Goal: Task Accomplishment & Management: Manage account settings

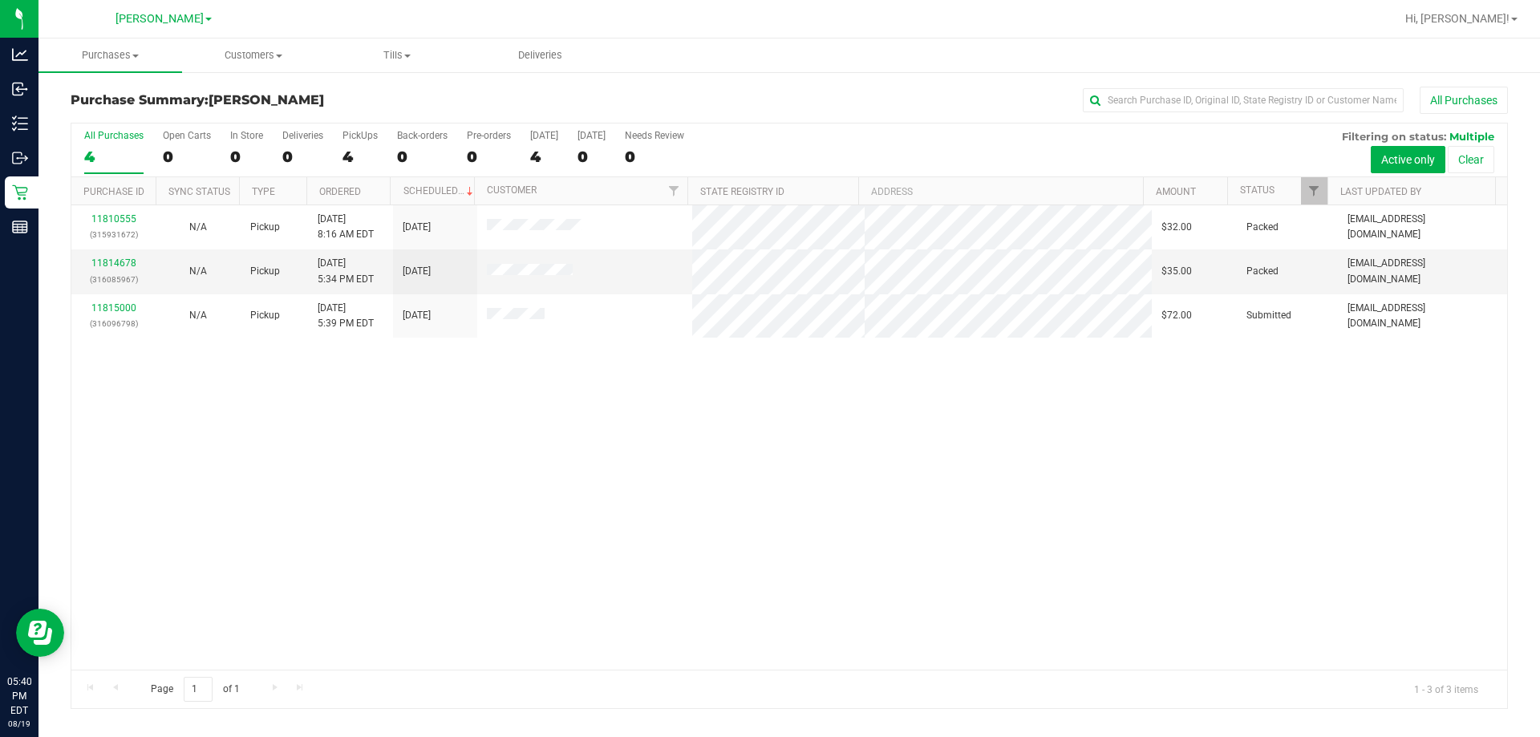
click at [997, 525] on div "11810555 (315931672) N/A Pickup [DATE] 8:16 AM EDT 8/19/2025 $32.00 Packed [EMA…" at bounding box center [789, 437] width 1436 height 464
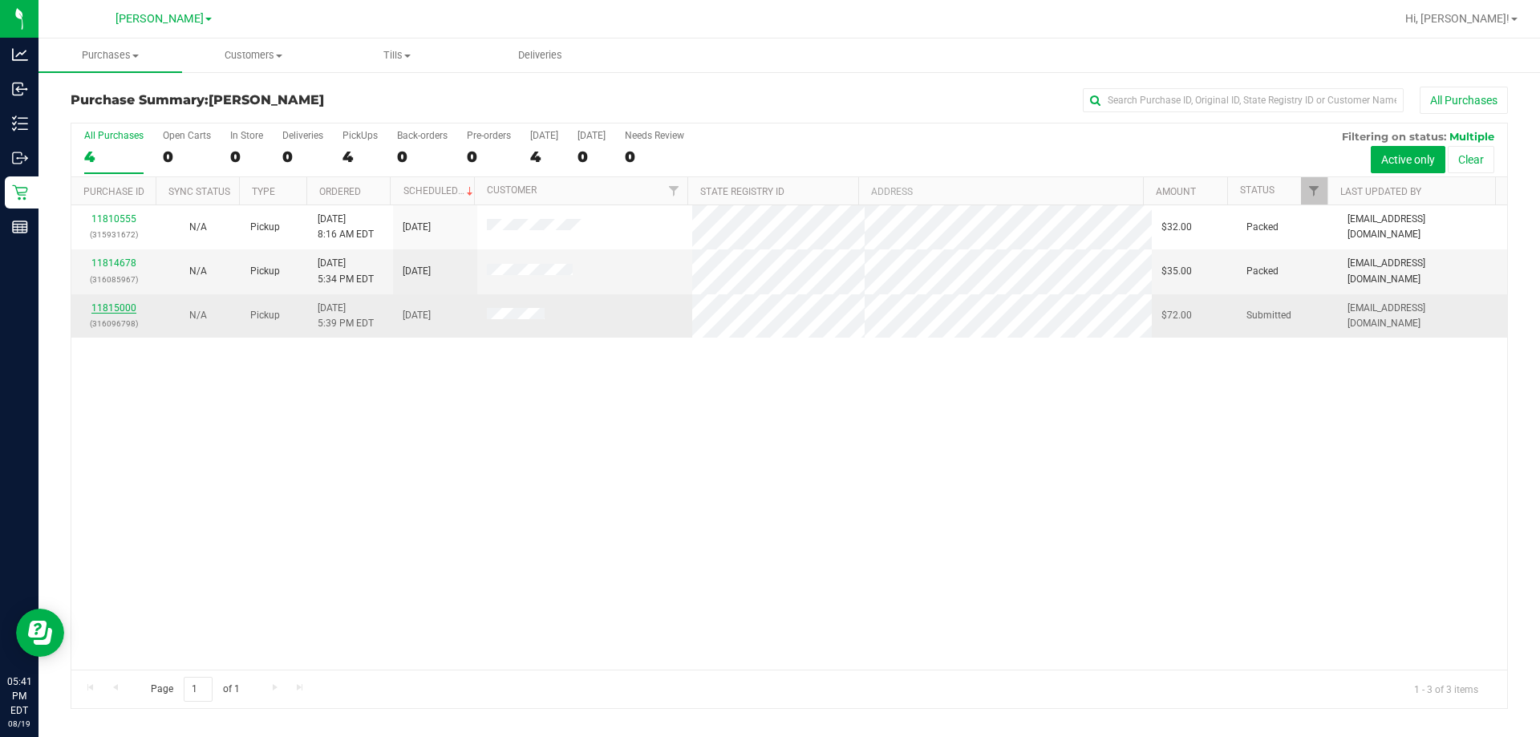
click at [116, 310] on link "11815000" at bounding box center [113, 307] width 45 height 11
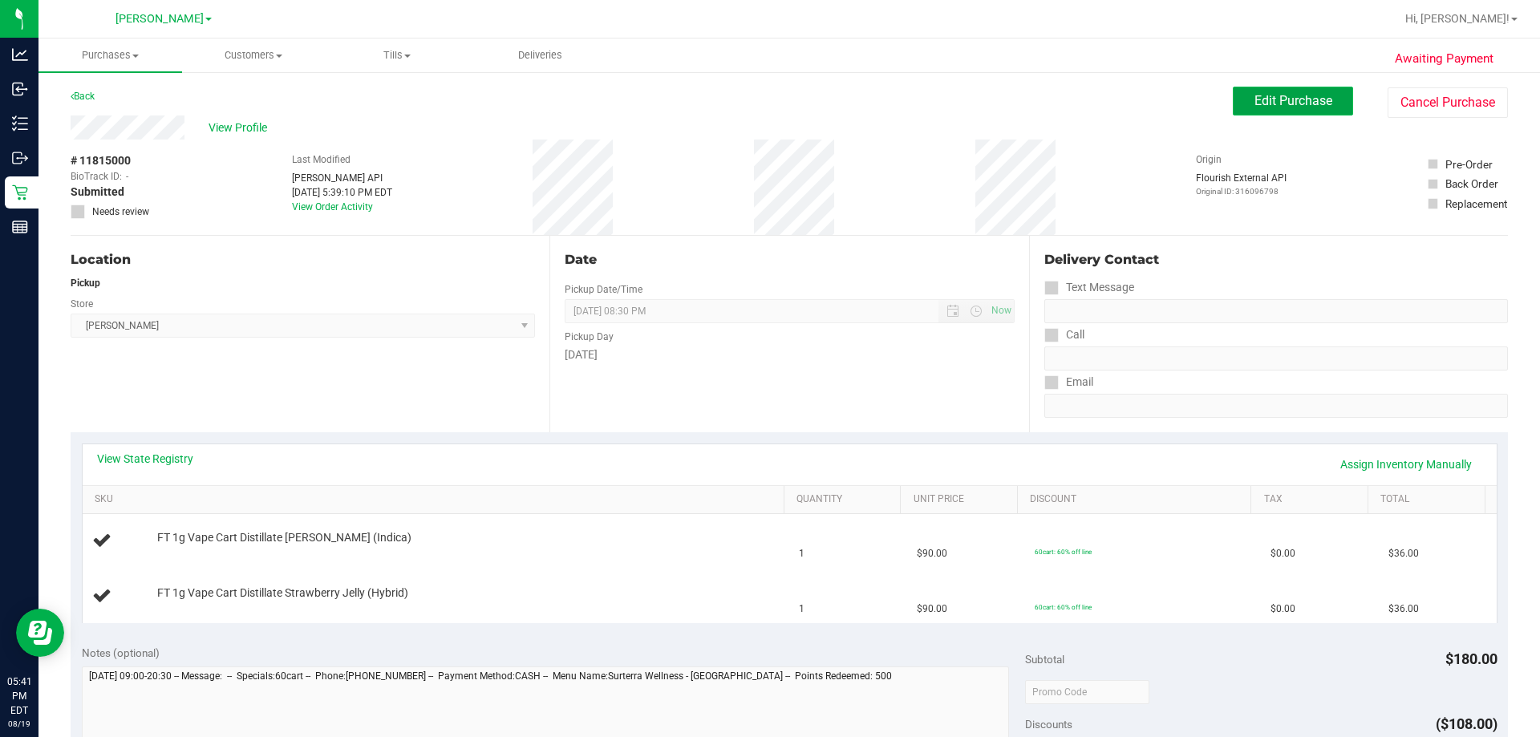
click at [1255, 95] on span "Edit Purchase" at bounding box center [1294, 100] width 78 height 15
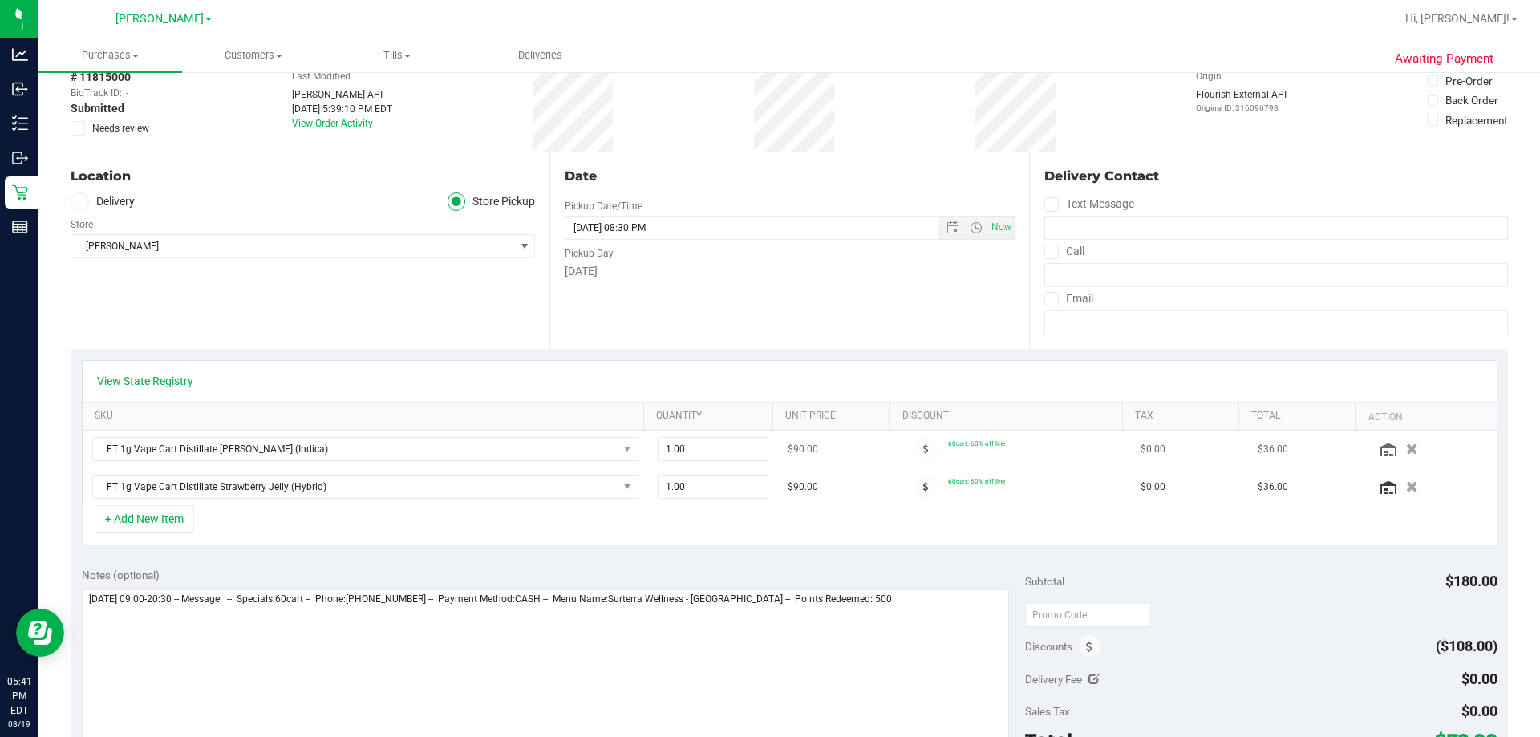
scroll to position [160, 0]
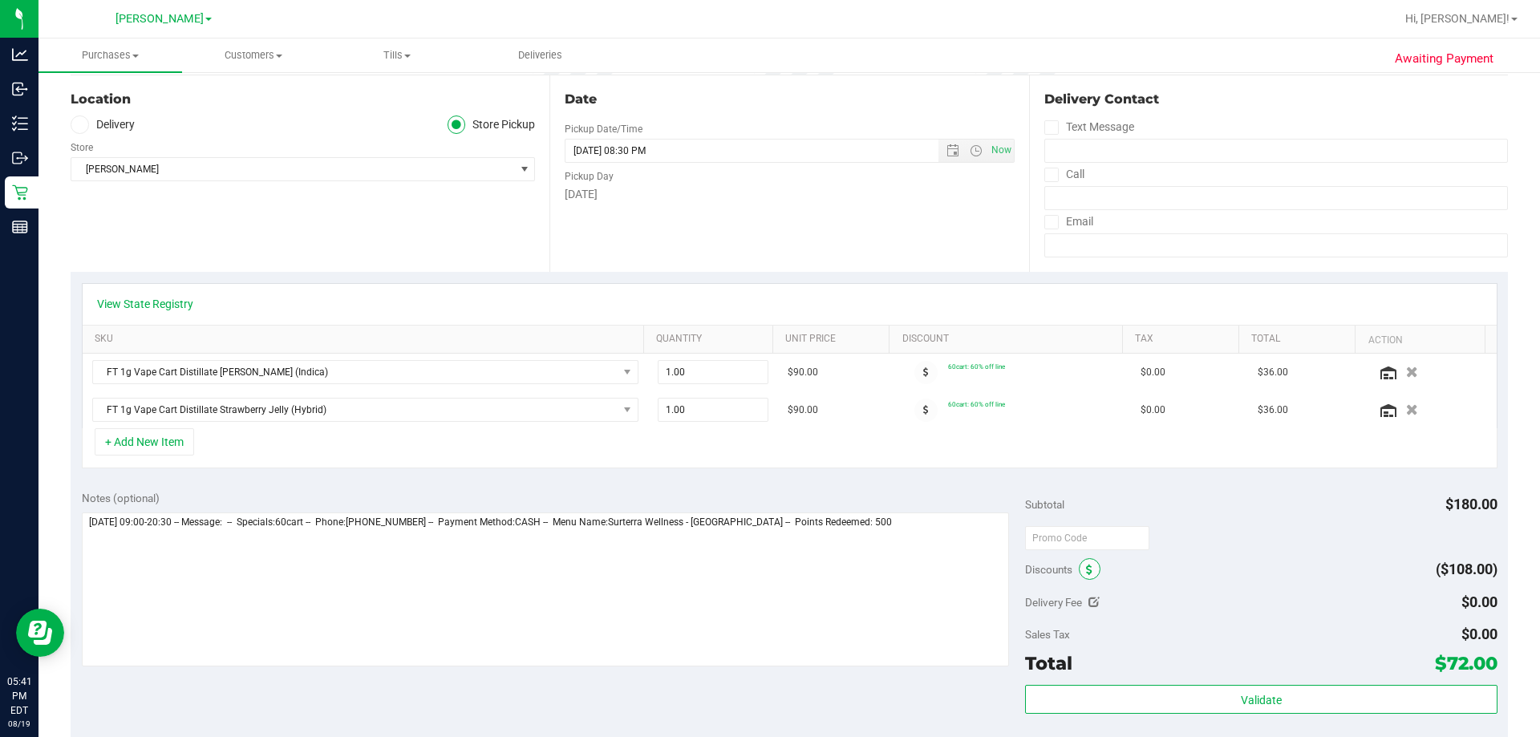
click at [1086, 574] on icon at bounding box center [1089, 570] width 6 height 11
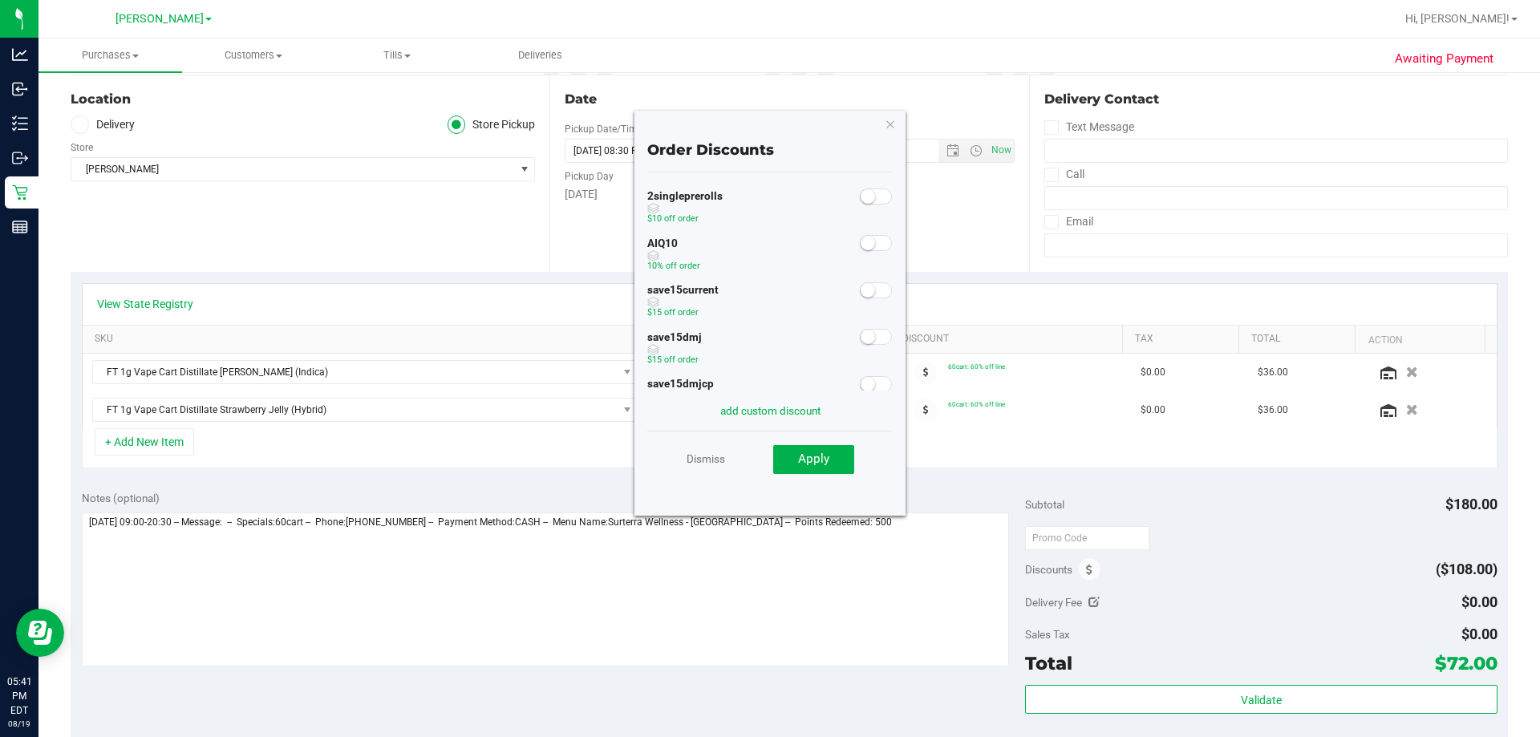
click at [861, 247] on small at bounding box center [868, 243] width 14 height 14
click at [831, 461] on button "Apply" at bounding box center [813, 459] width 81 height 29
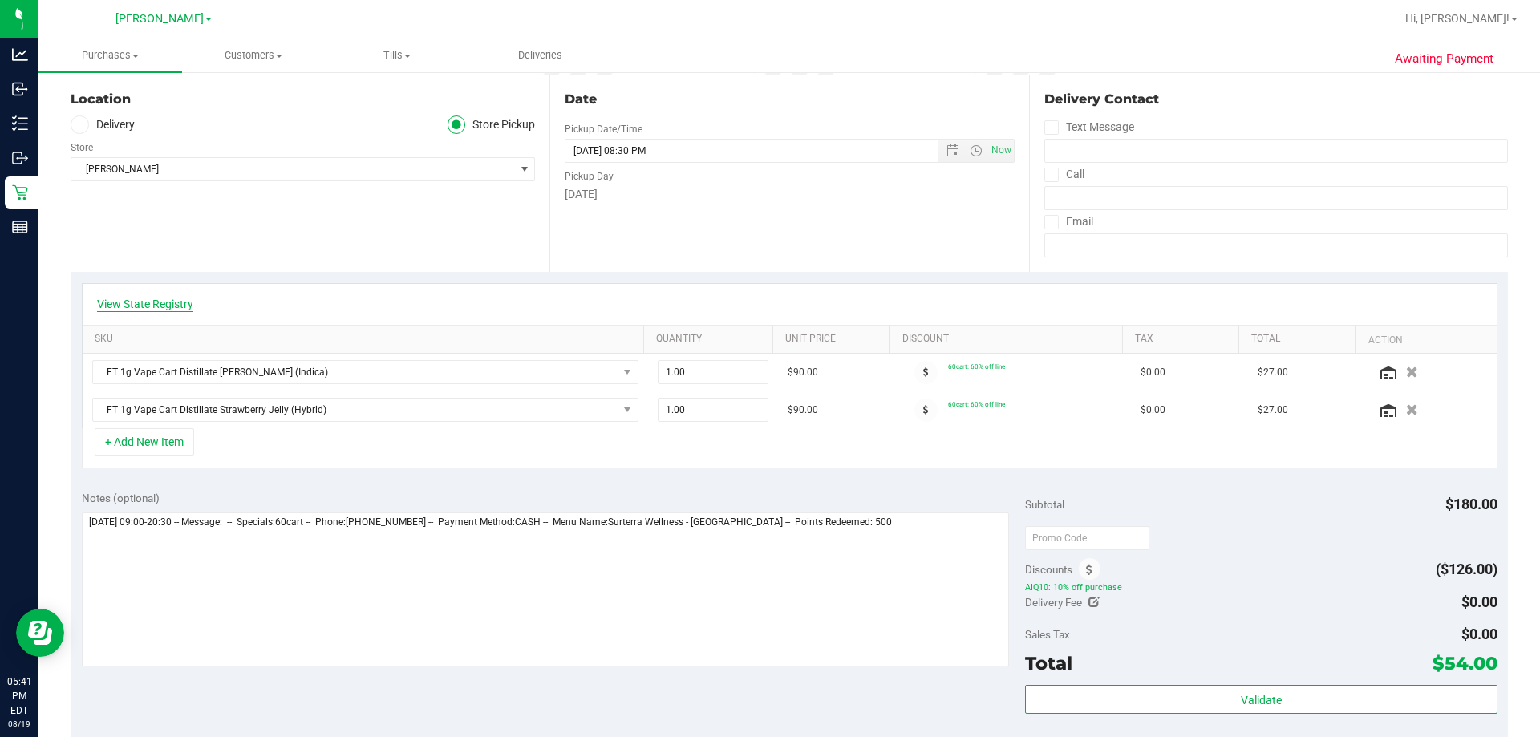
click at [144, 303] on link "View State Registry" at bounding box center [145, 304] width 96 height 16
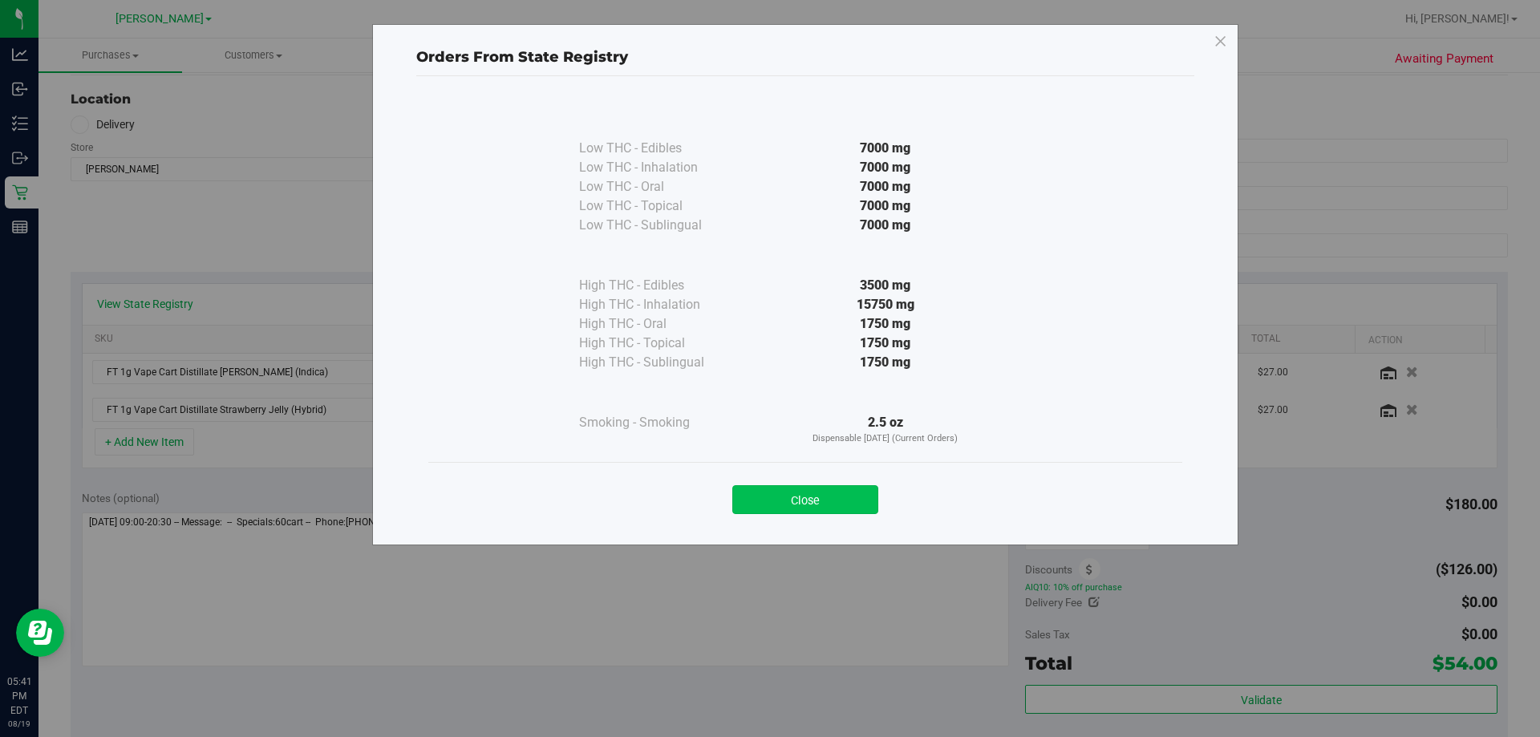
click at [832, 496] on button "Close" at bounding box center [805, 499] width 146 height 29
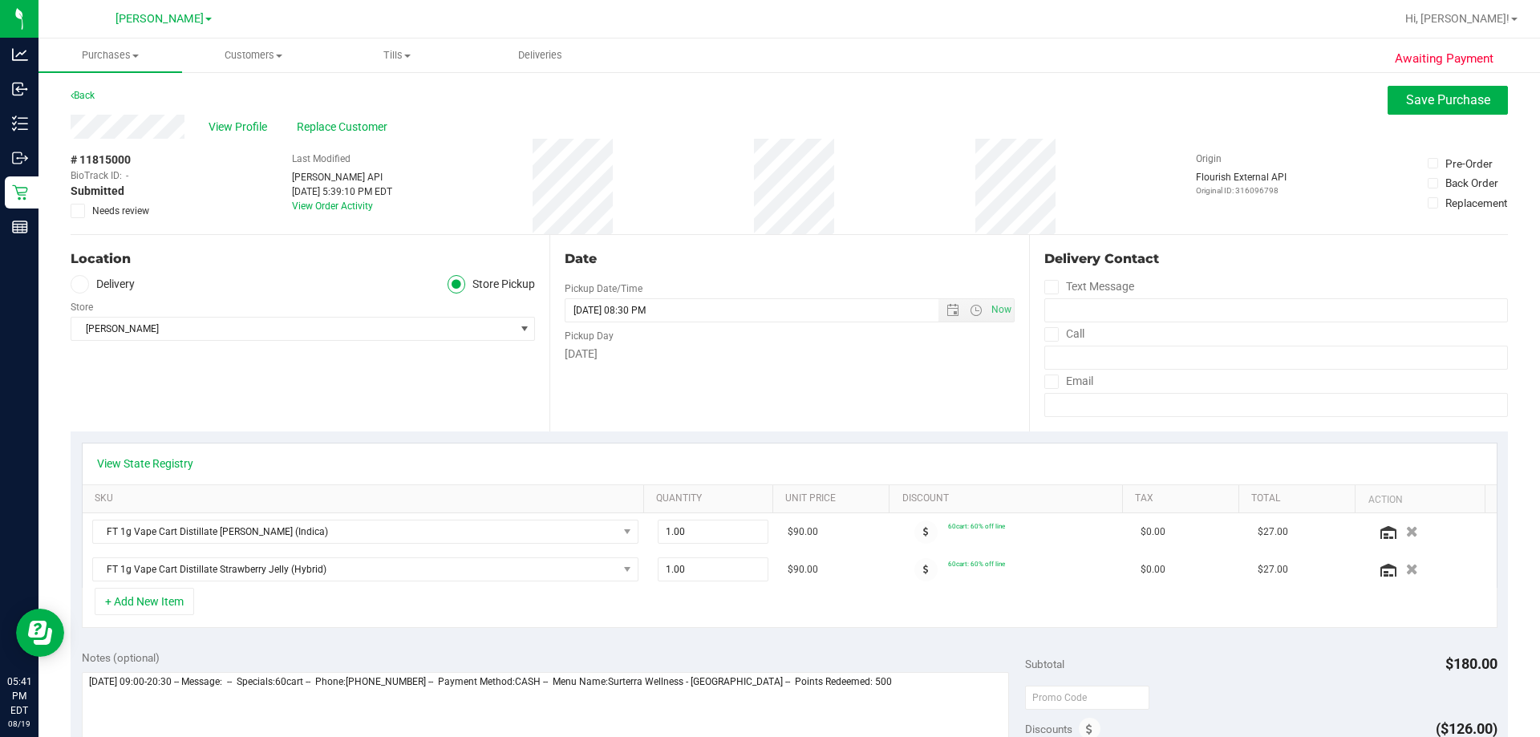
scroll to position [0, 0]
click at [1441, 103] on span "Save Purchase" at bounding box center [1448, 100] width 84 height 15
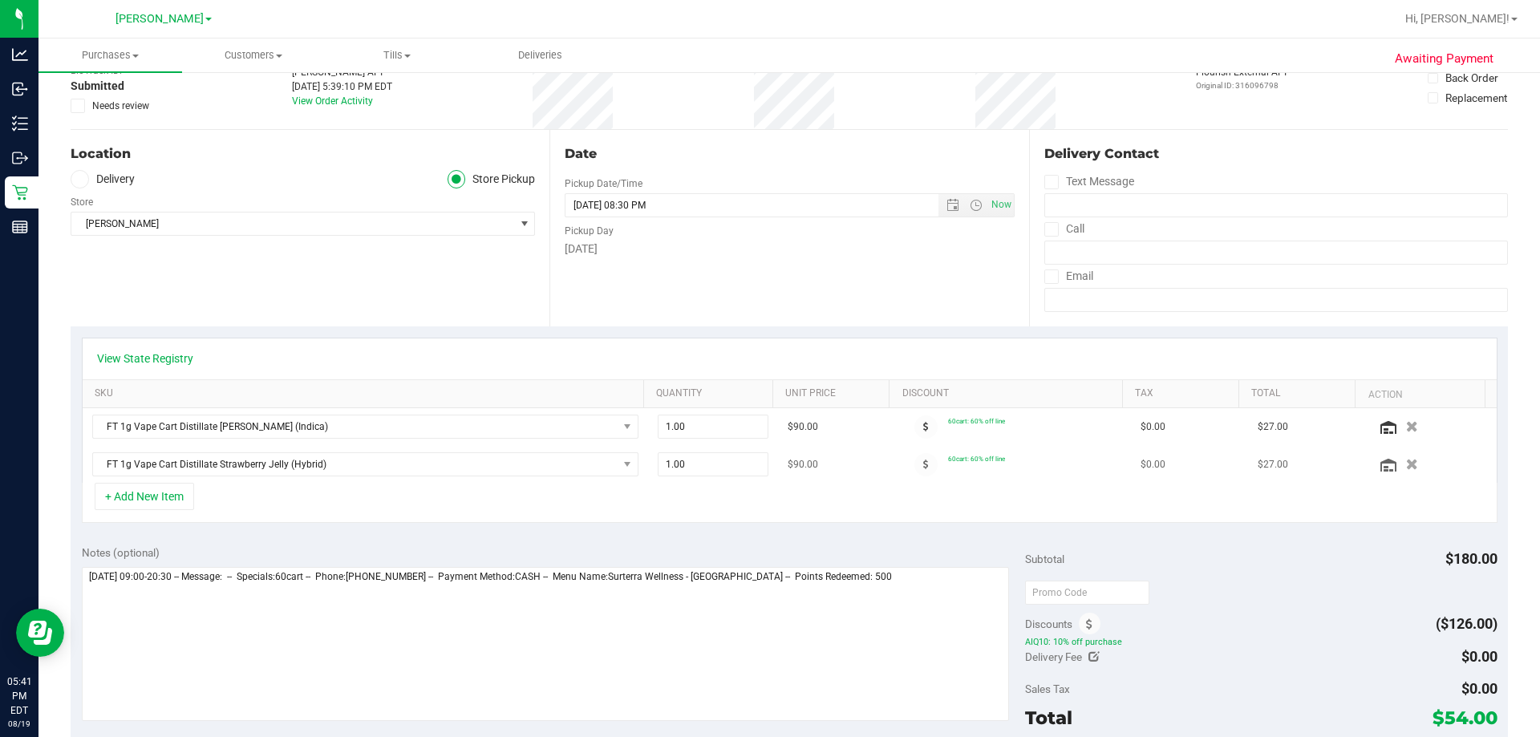
scroll to position [160, 0]
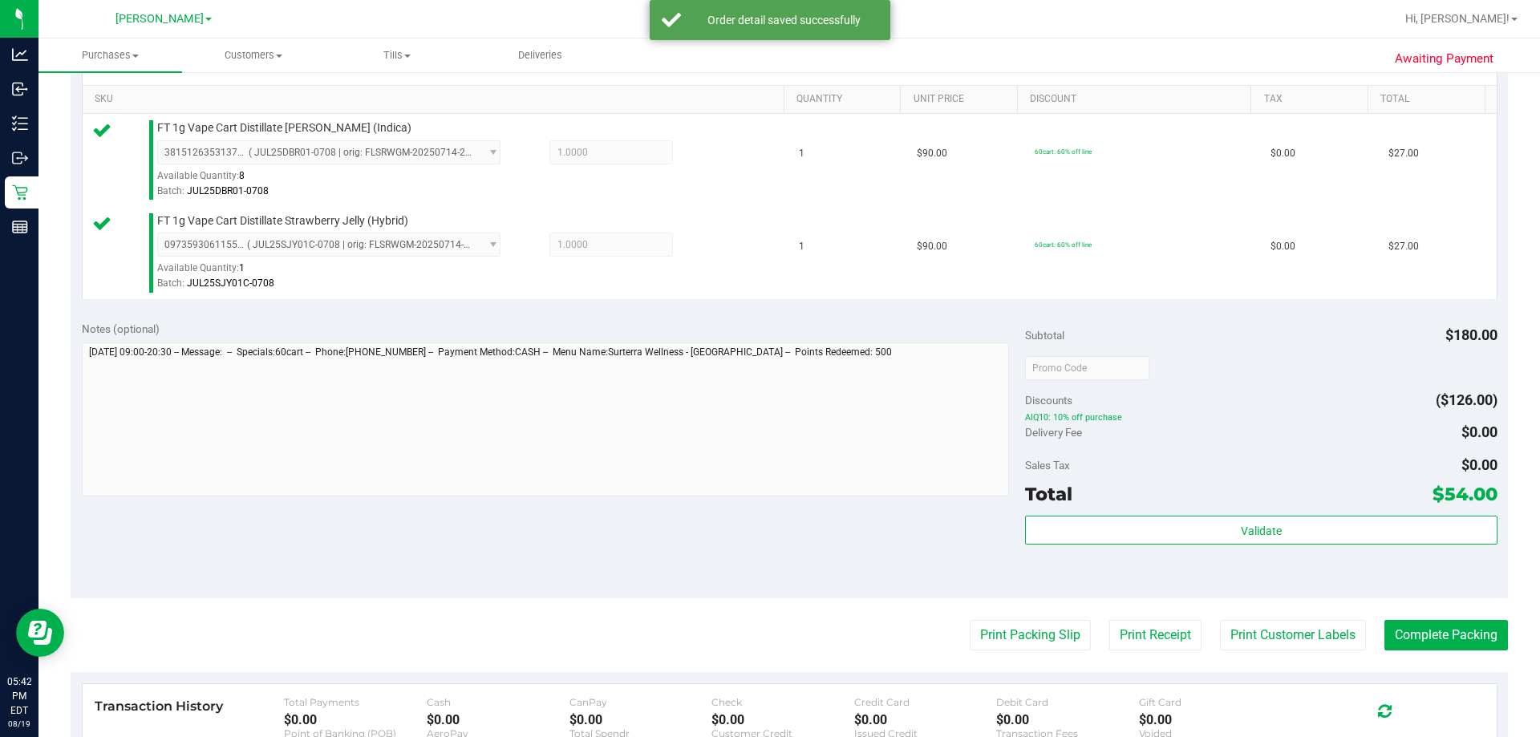
scroll to position [667, 0]
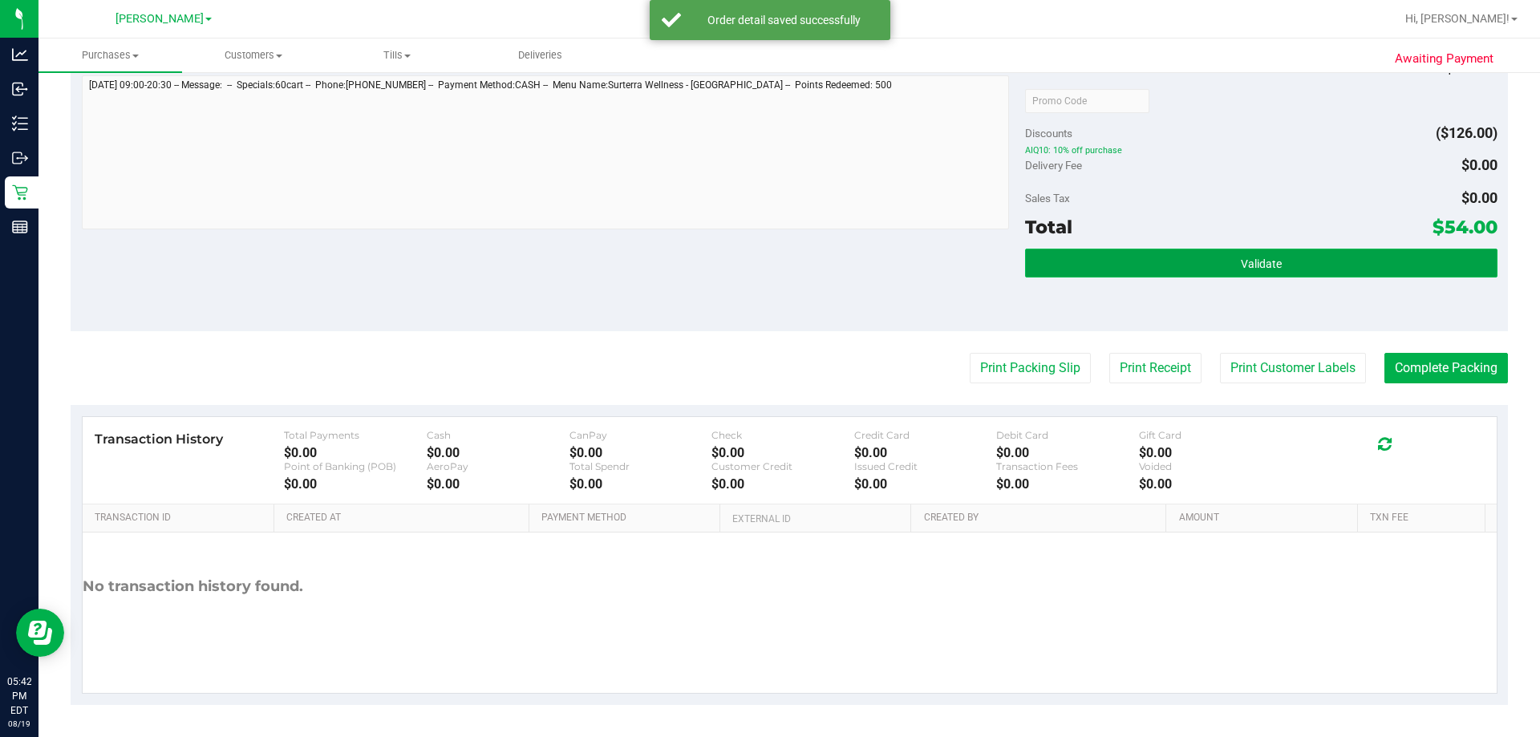
click at [1222, 261] on button "Validate" at bounding box center [1261, 263] width 472 height 29
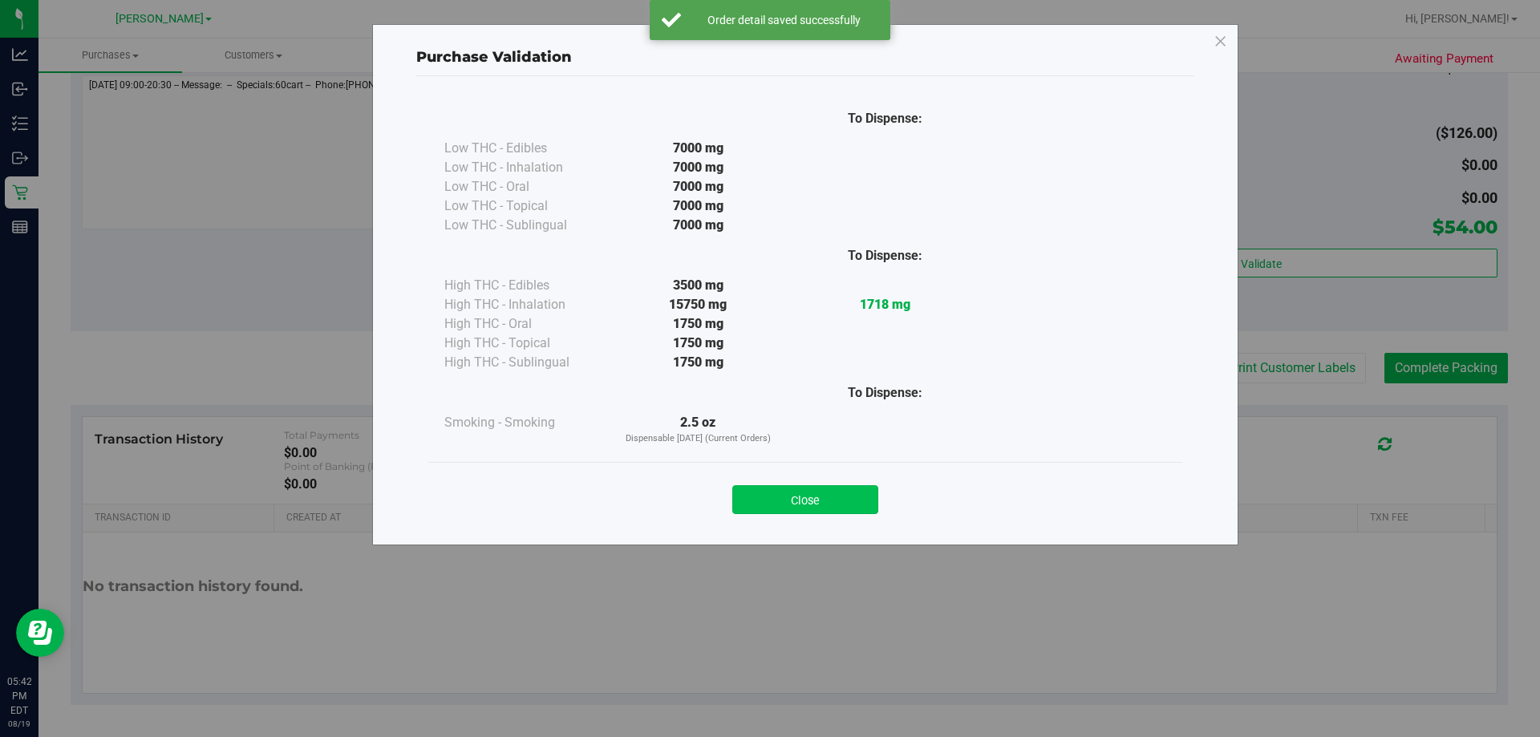
click at [849, 493] on button "Close" at bounding box center [805, 499] width 146 height 29
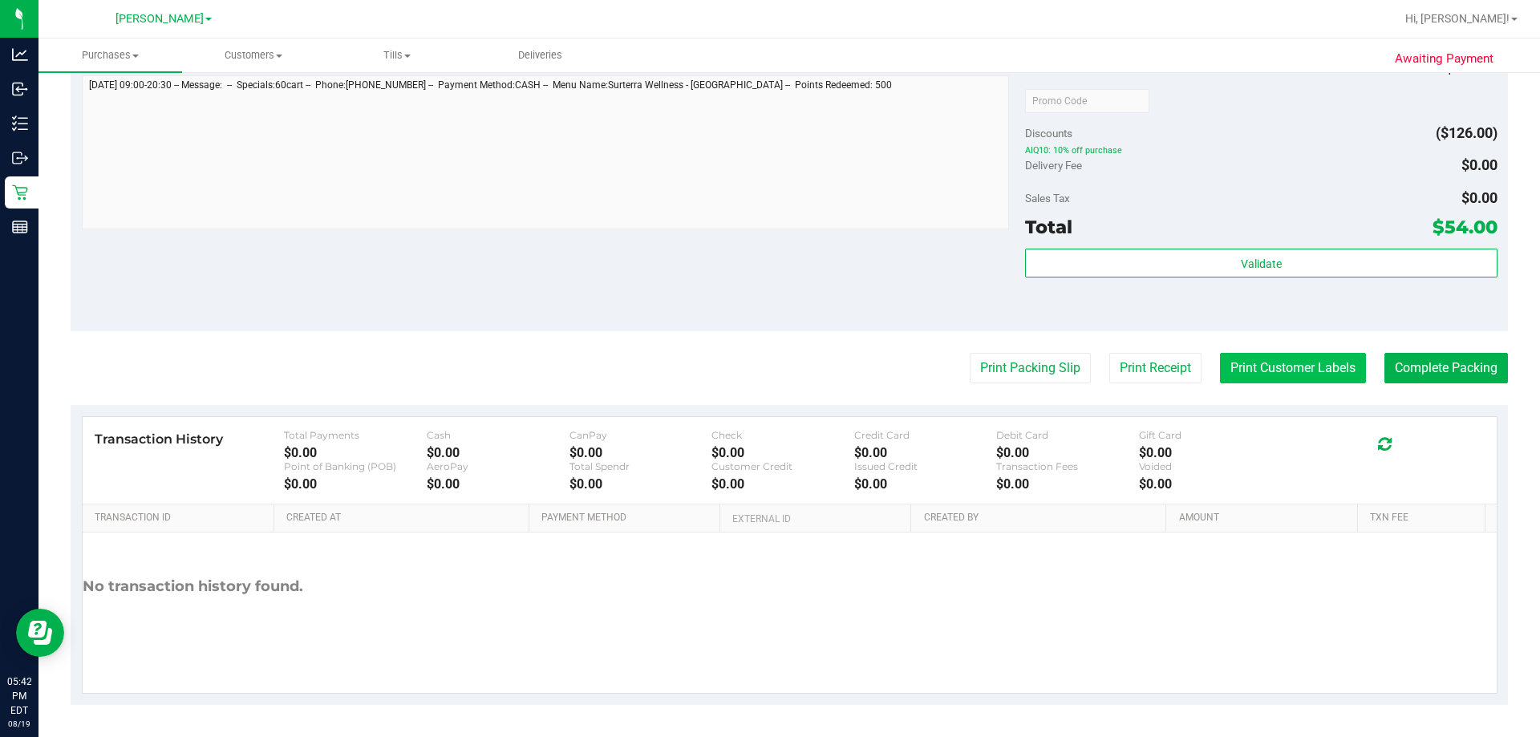
click at [1314, 378] on button "Print Customer Labels" at bounding box center [1293, 368] width 146 height 30
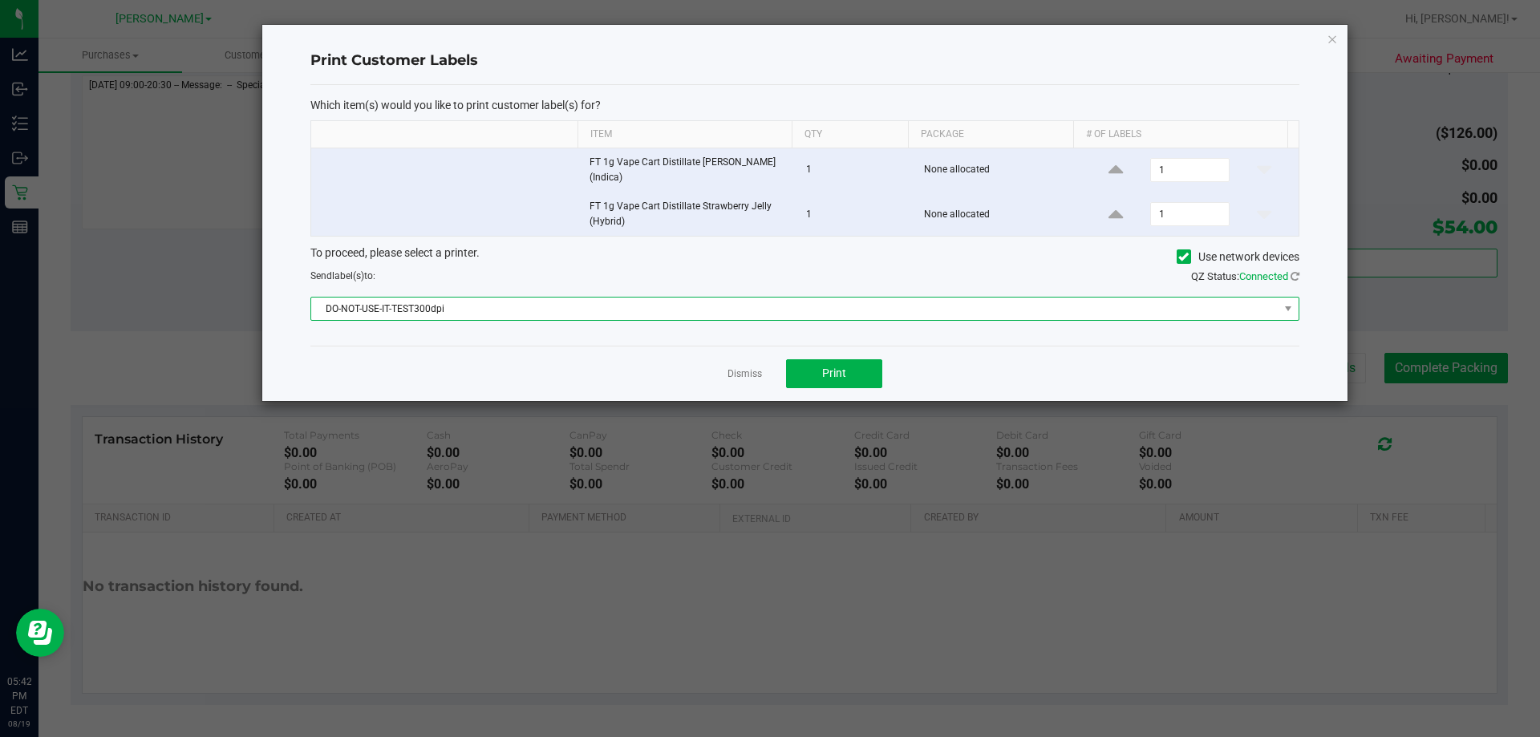
click at [464, 306] on span "DO-NOT-USE-IT-TEST300dpi" at bounding box center [794, 309] width 967 height 22
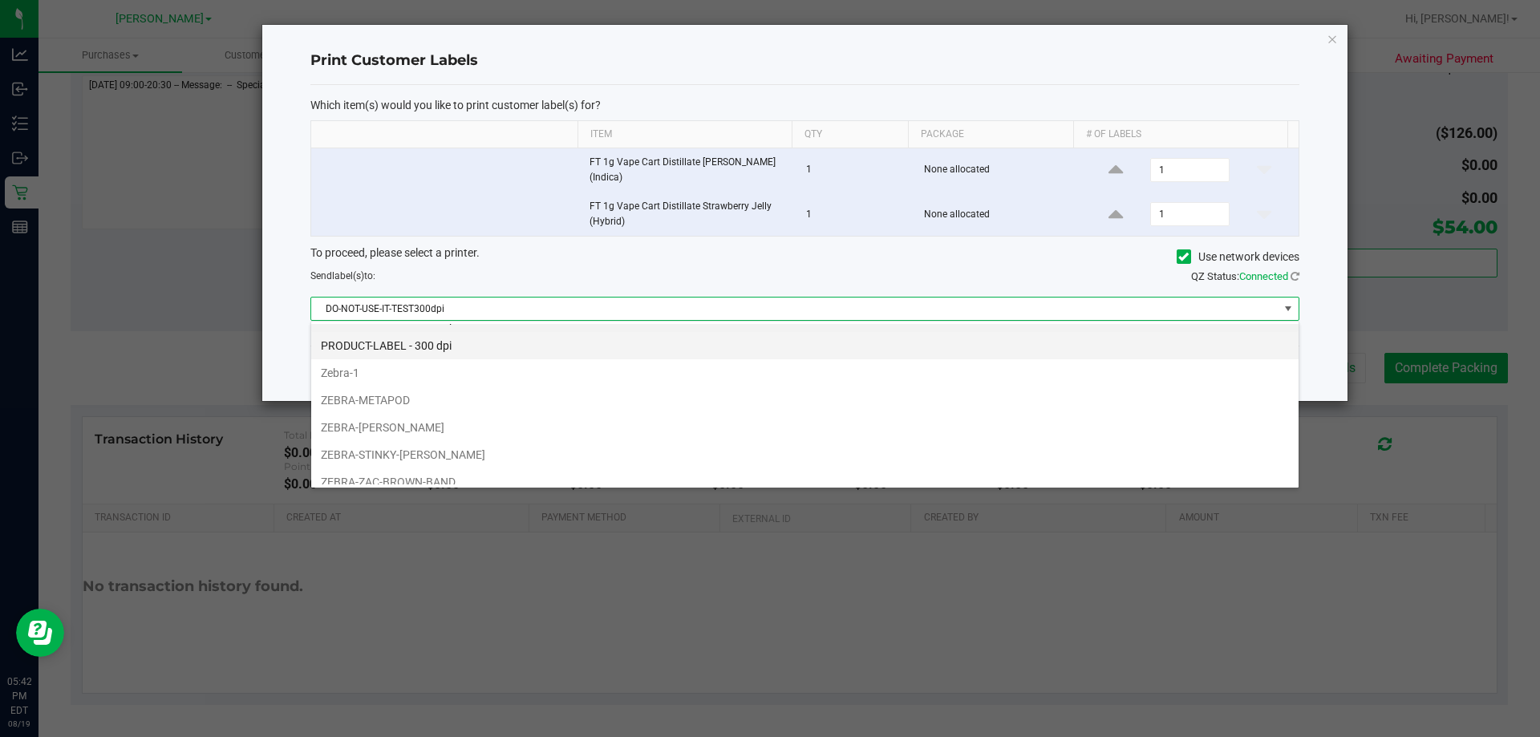
scroll to position [30, 0]
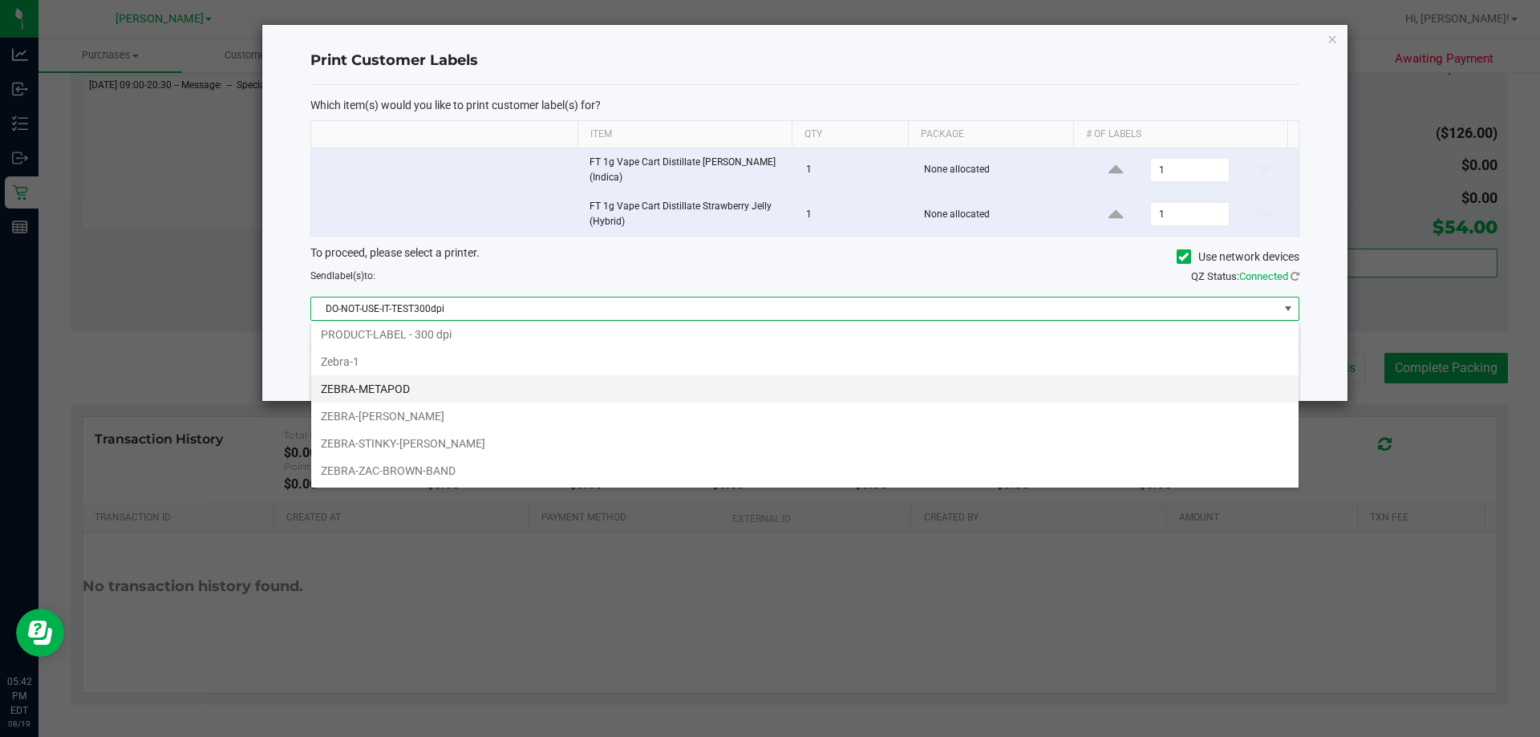
click at [417, 391] on li "ZEBRA-METAPOD" at bounding box center [804, 388] width 987 height 27
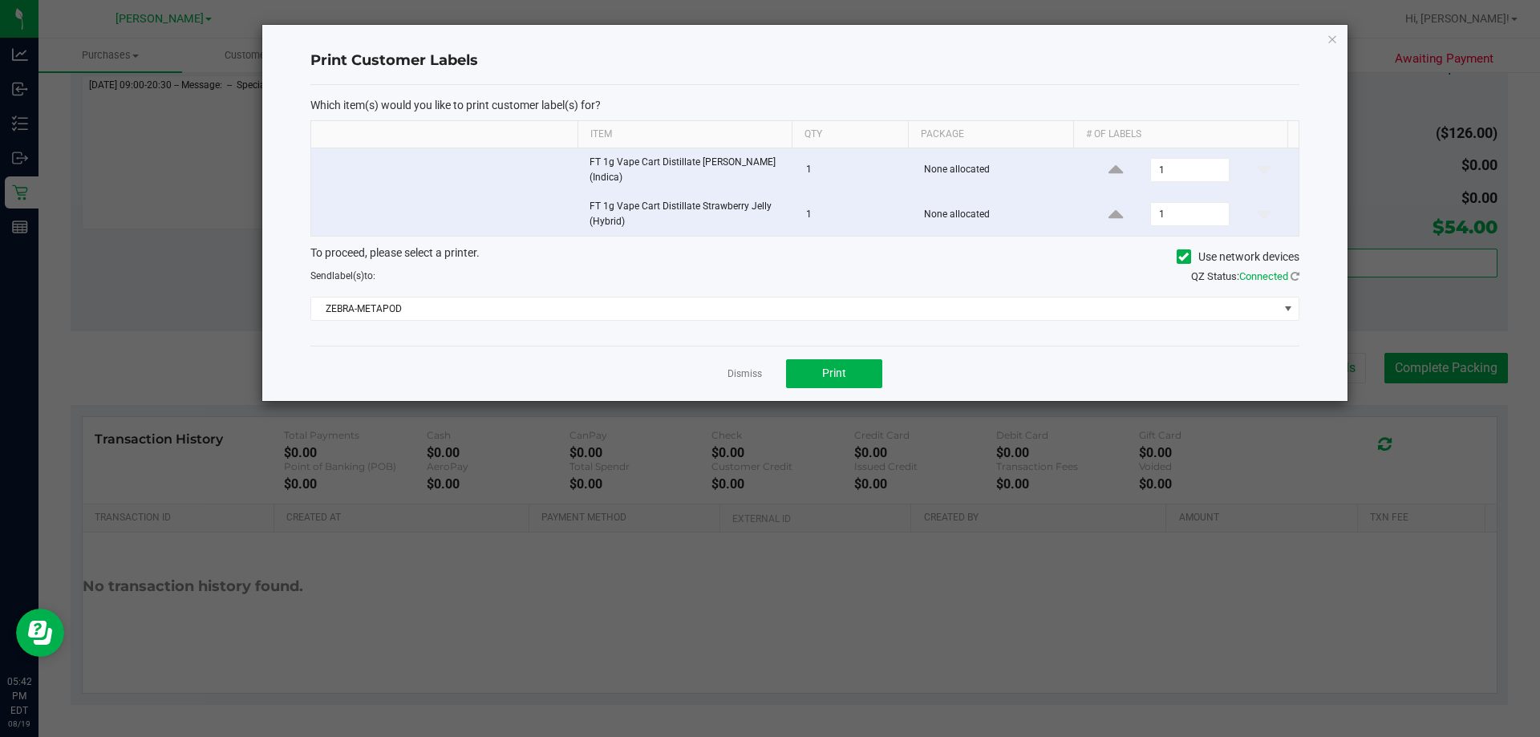
click at [387, 294] on div "To proceed, please select a printer. Use network devices Send label(s) to: QZ S…" at bounding box center [804, 283] width 989 height 76
click at [387, 304] on span "ZEBRA-METAPOD" at bounding box center [794, 309] width 967 height 22
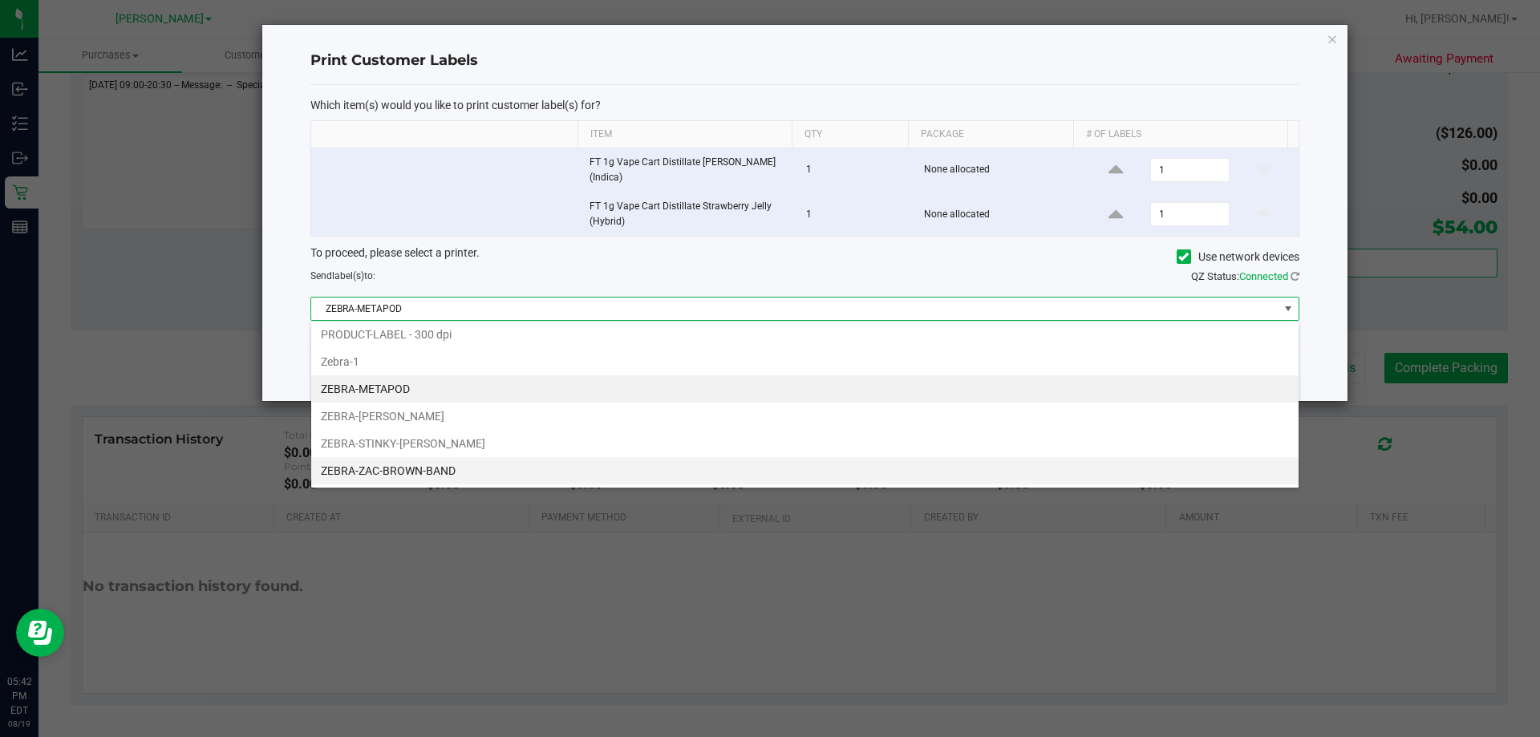
click at [399, 469] on li "ZEBRA-ZAC-BROWN-BAND" at bounding box center [804, 470] width 987 height 27
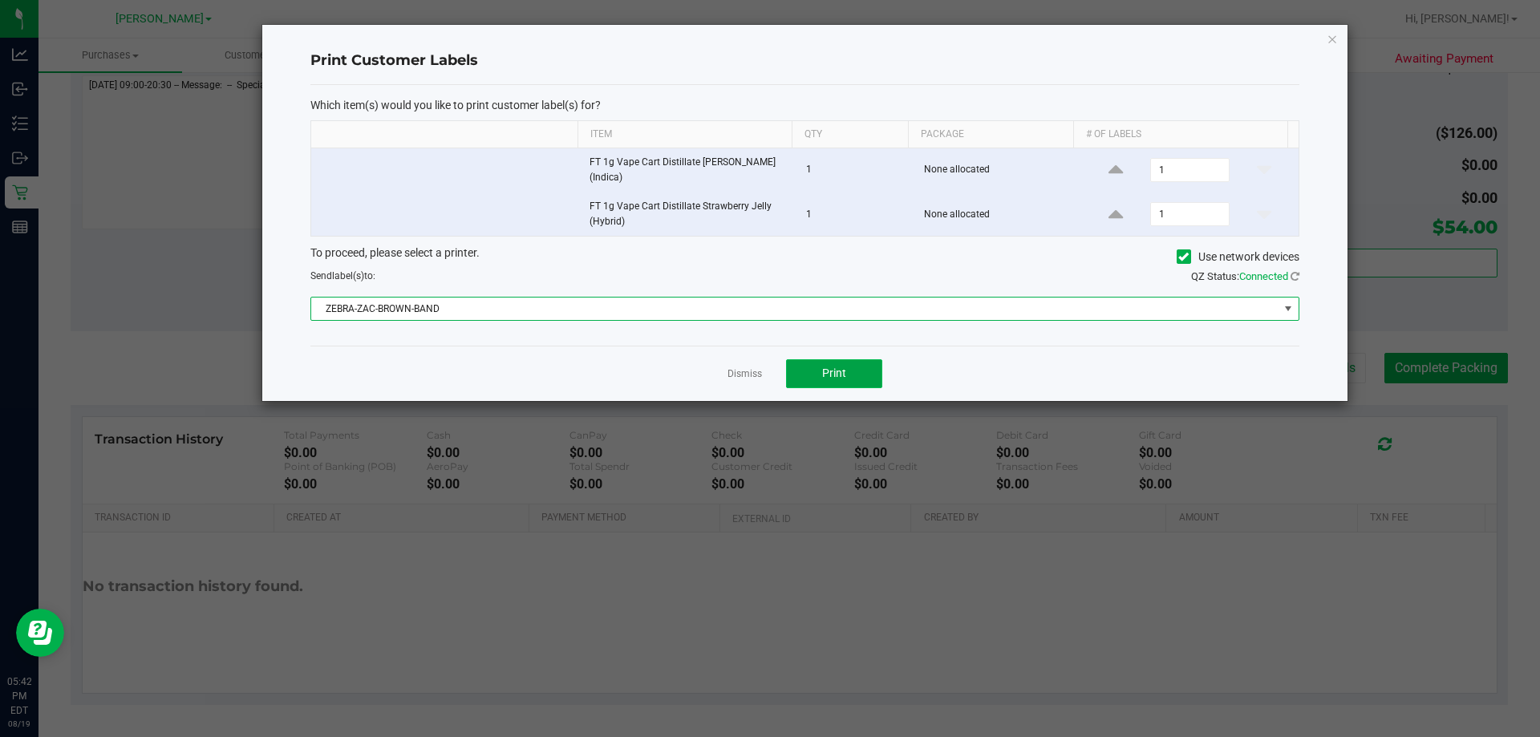
click at [818, 370] on button "Print" at bounding box center [834, 373] width 96 height 29
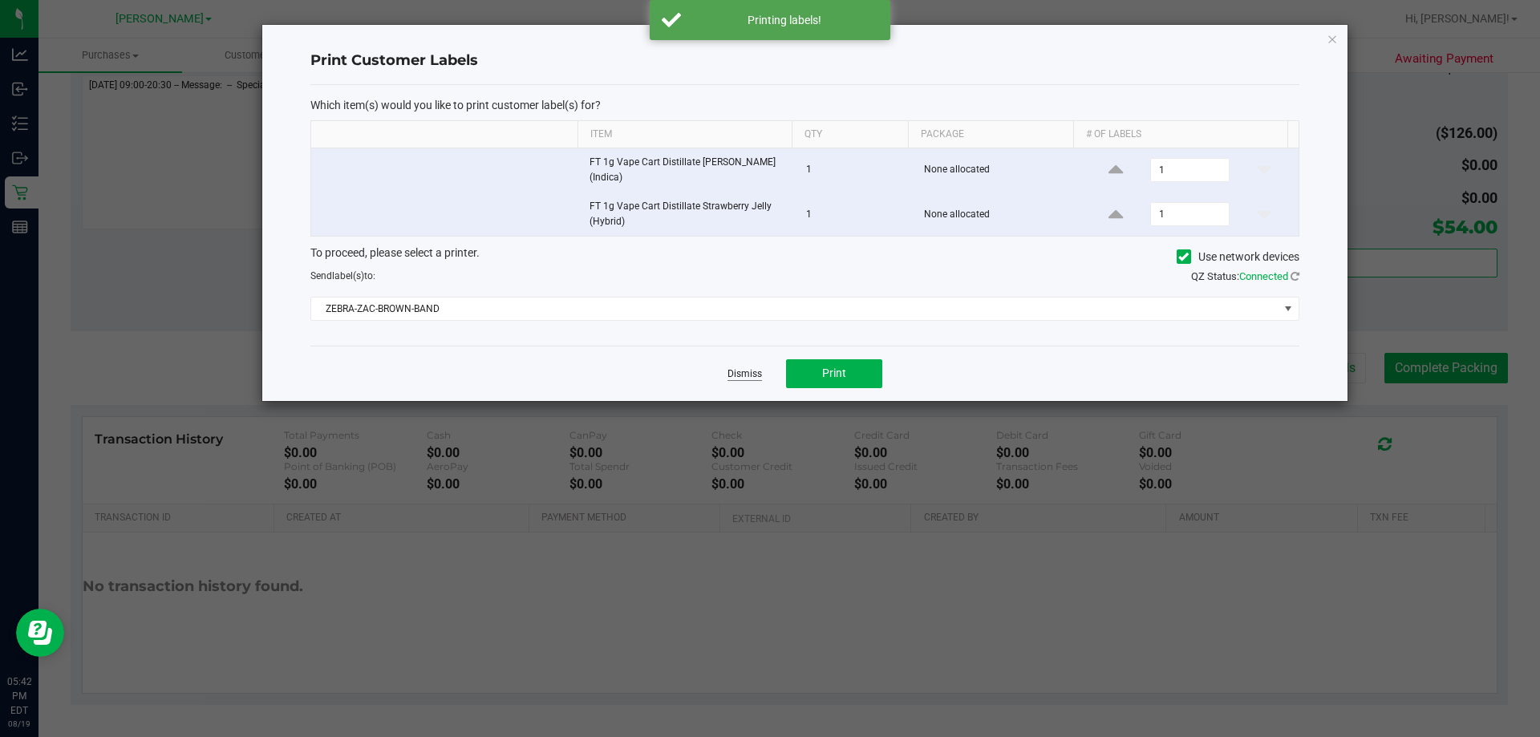
click at [741, 375] on link "Dismiss" at bounding box center [745, 374] width 34 height 14
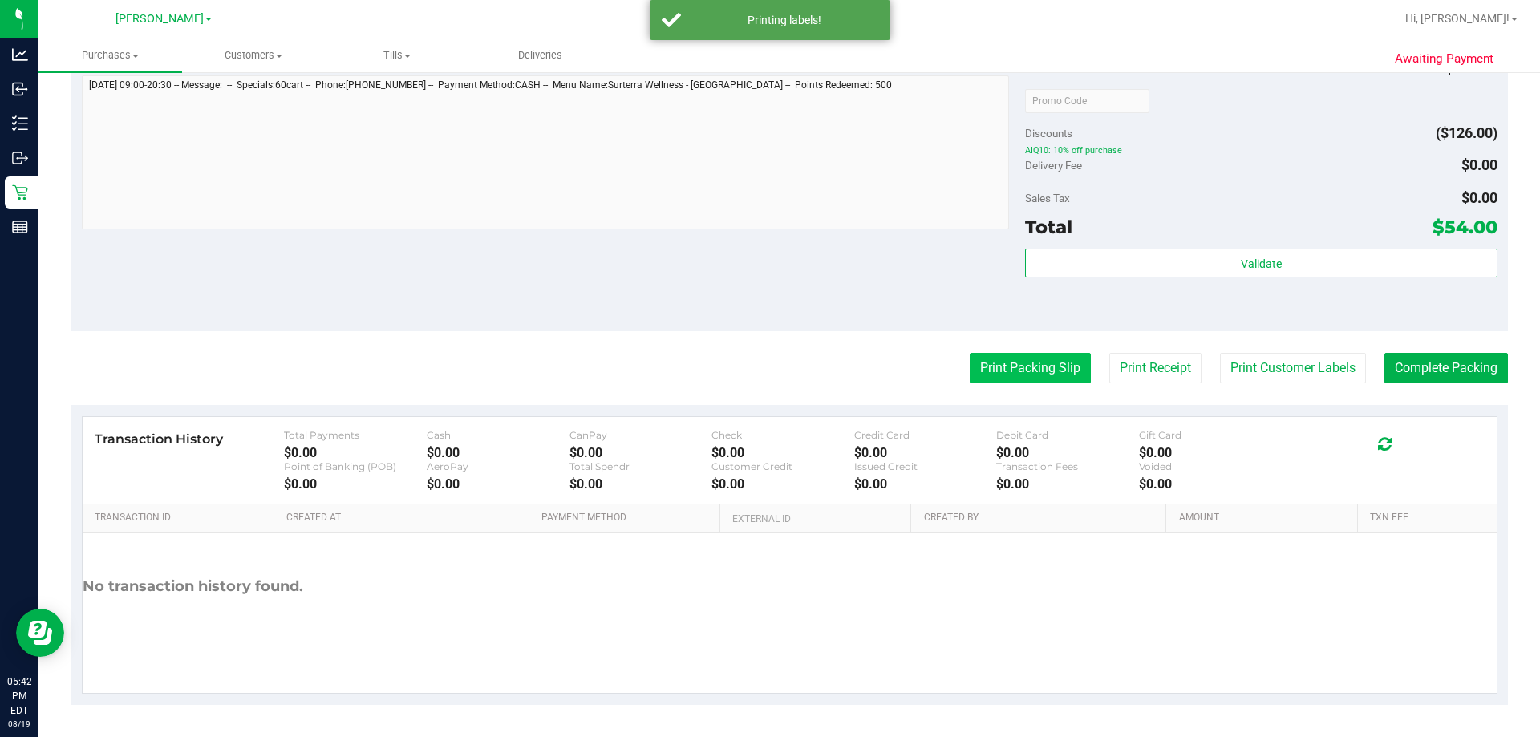
click at [1012, 369] on button "Print Packing Slip" at bounding box center [1030, 368] width 121 height 30
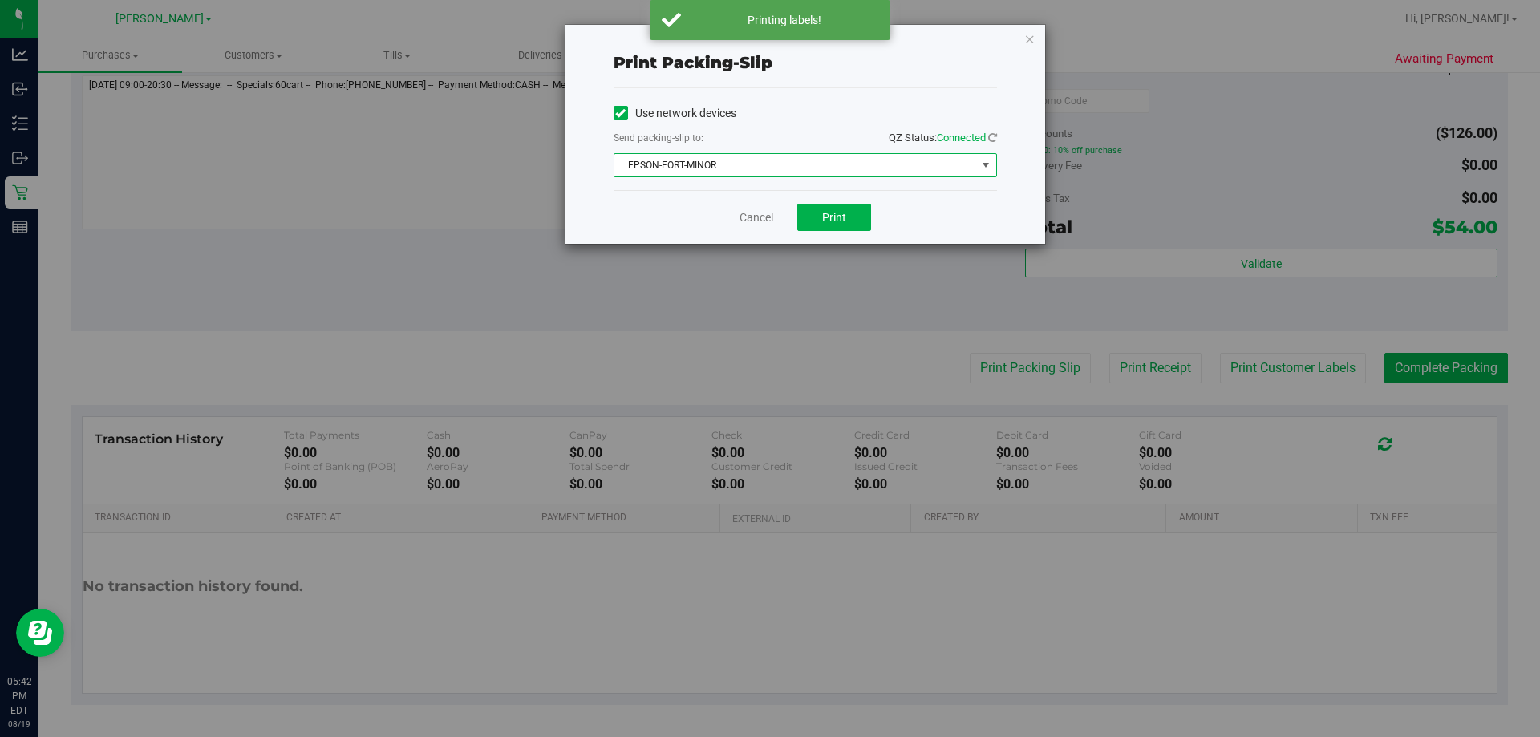
click at [655, 168] on span "EPSON-FORT-MINOR" at bounding box center [795, 165] width 362 height 22
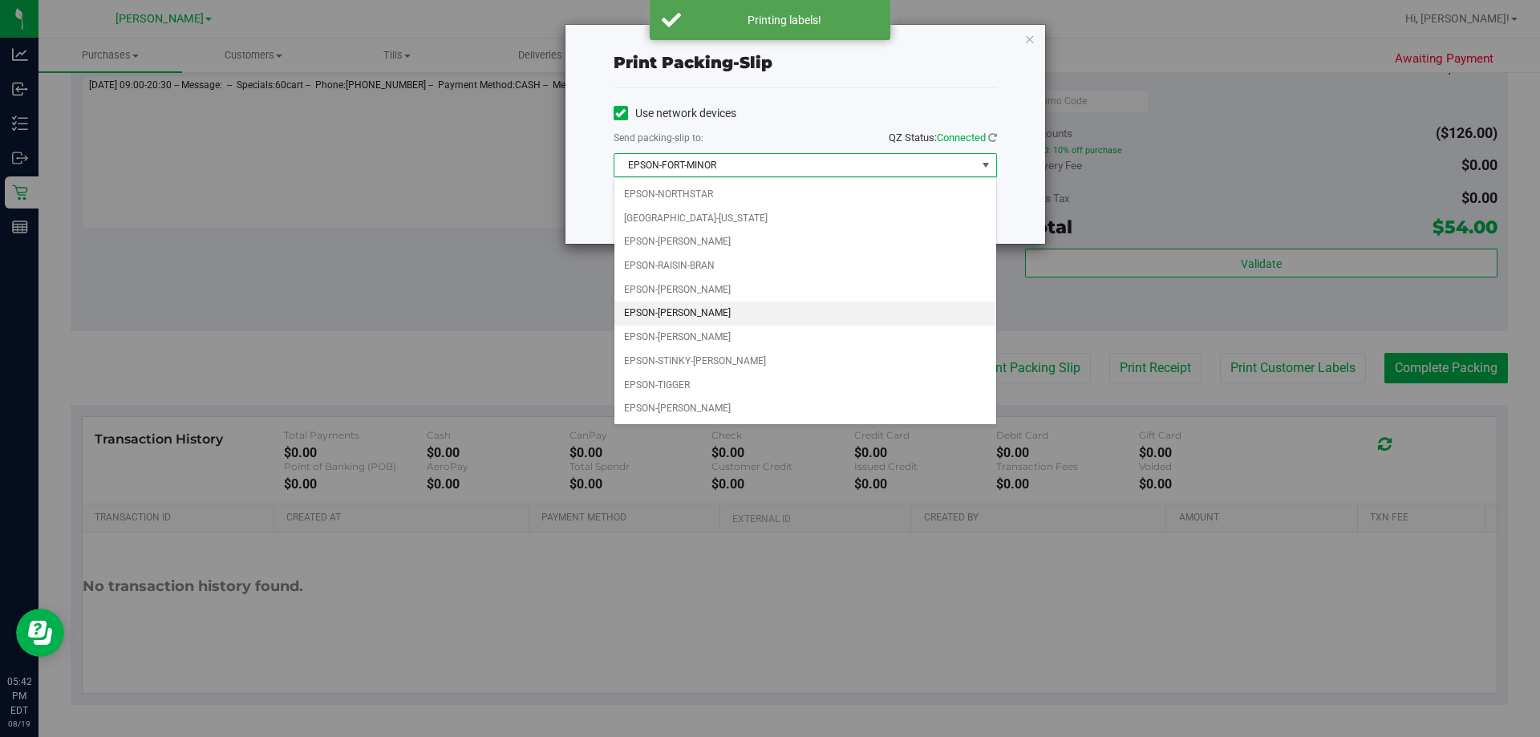
scroll to position [69, 0]
click at [699, 401] on li "EPSON-ZAC-BROWN-BAND" at bounding box center [805, 410] width 382 height 24
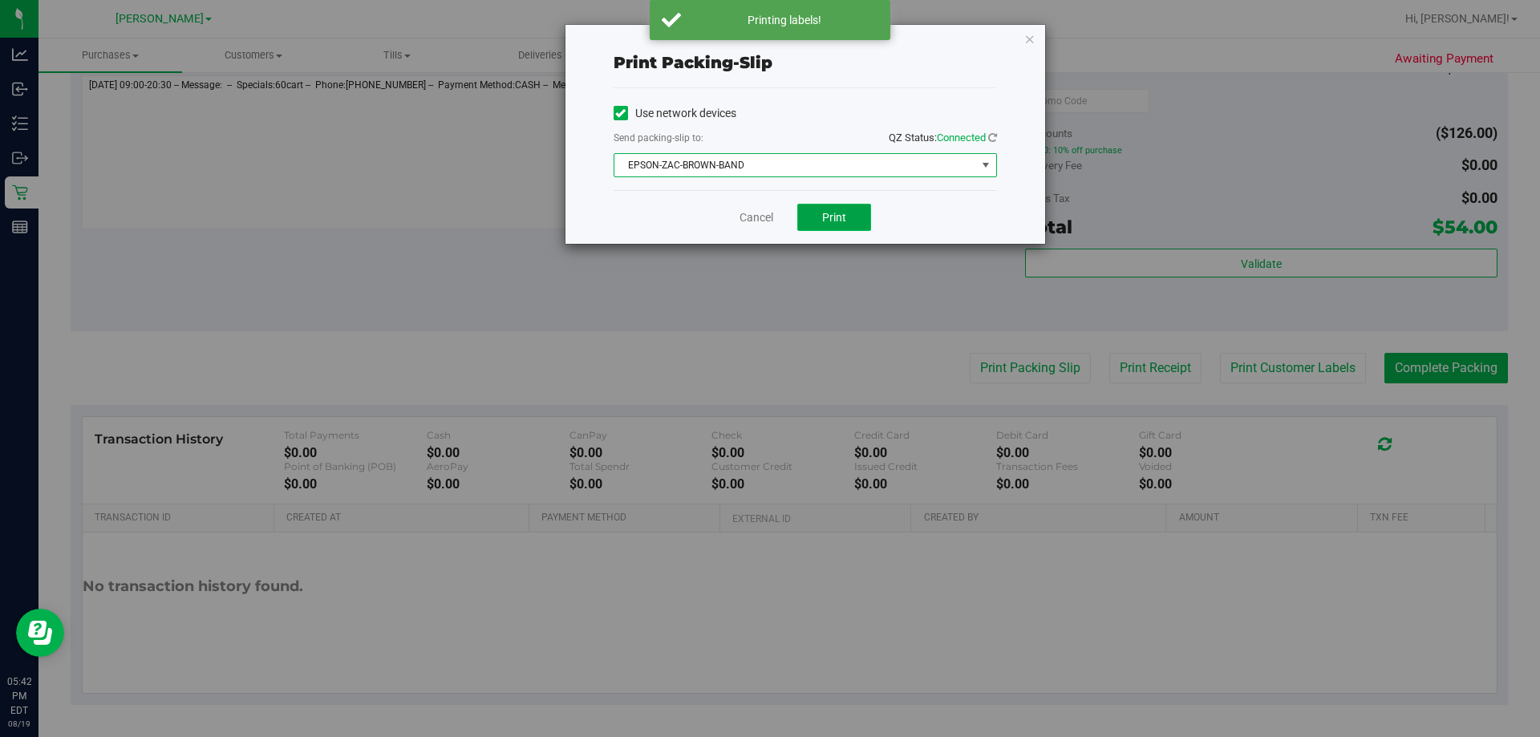
click at [826, 219] on span "Print" at bounding box center [834, 217] width 24 height 13
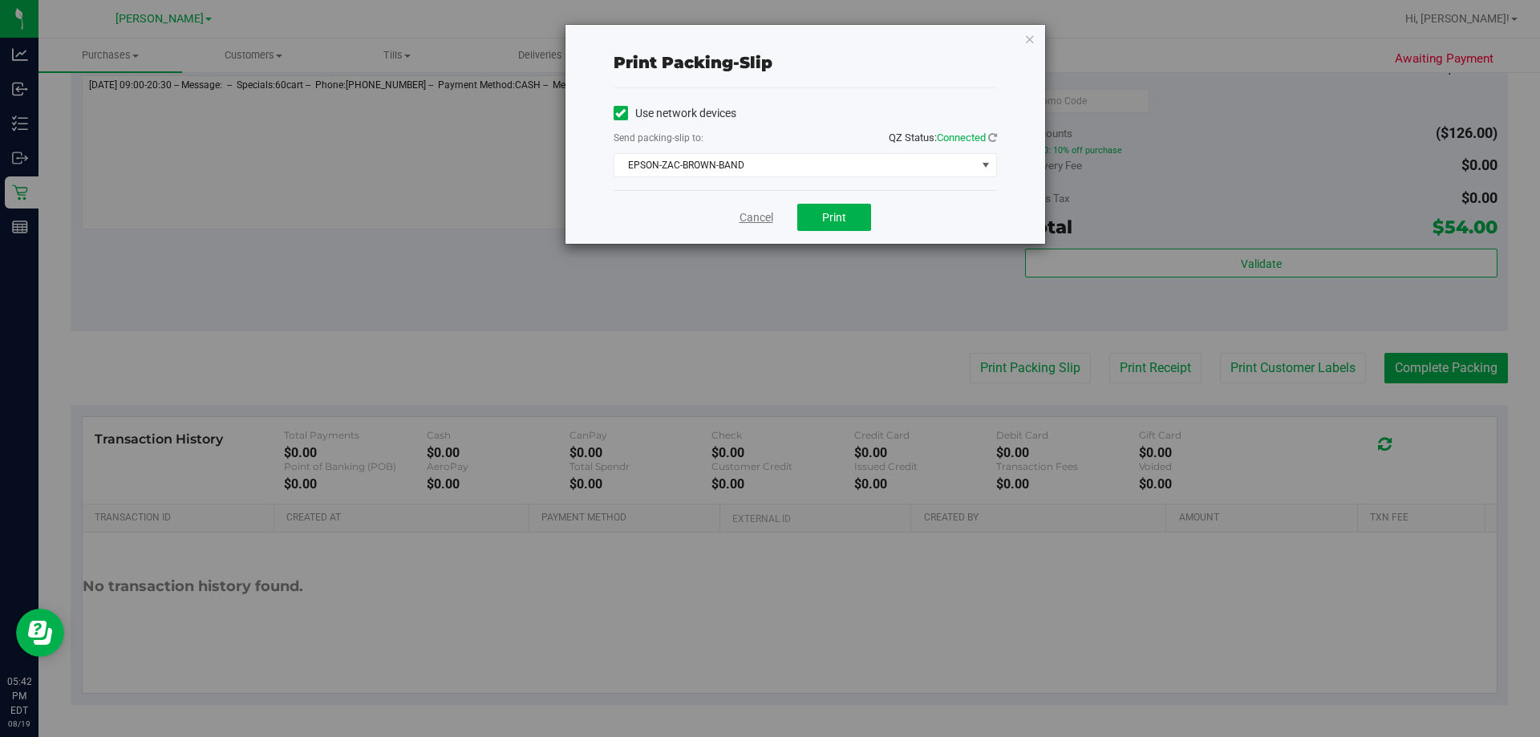
click at [751, 215] on link "Cancel" at bounding box center [757, 217] width 34 height 17
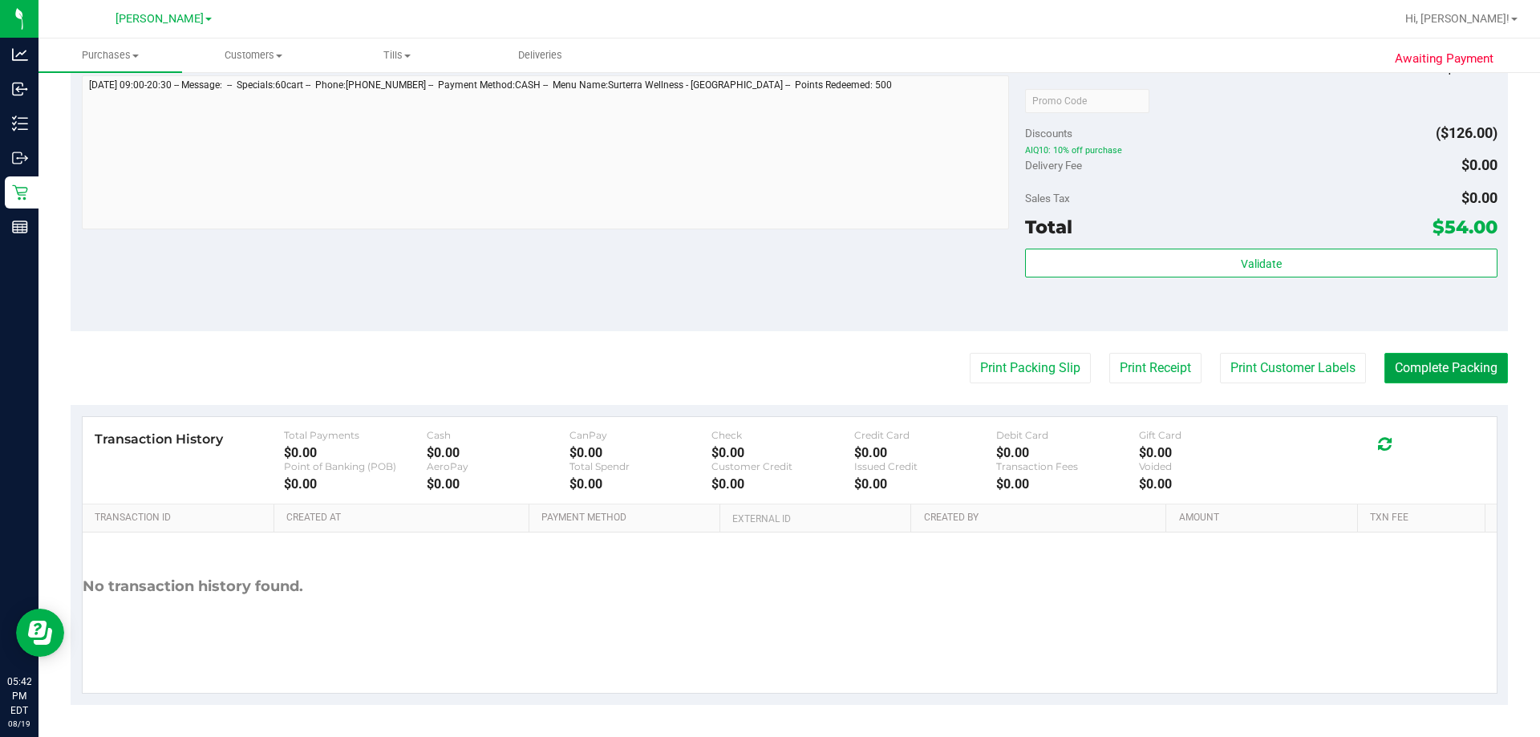
click at [1425, 366] on button "Complete Packing" at bounding box center [1447, 368] width 124 height 30
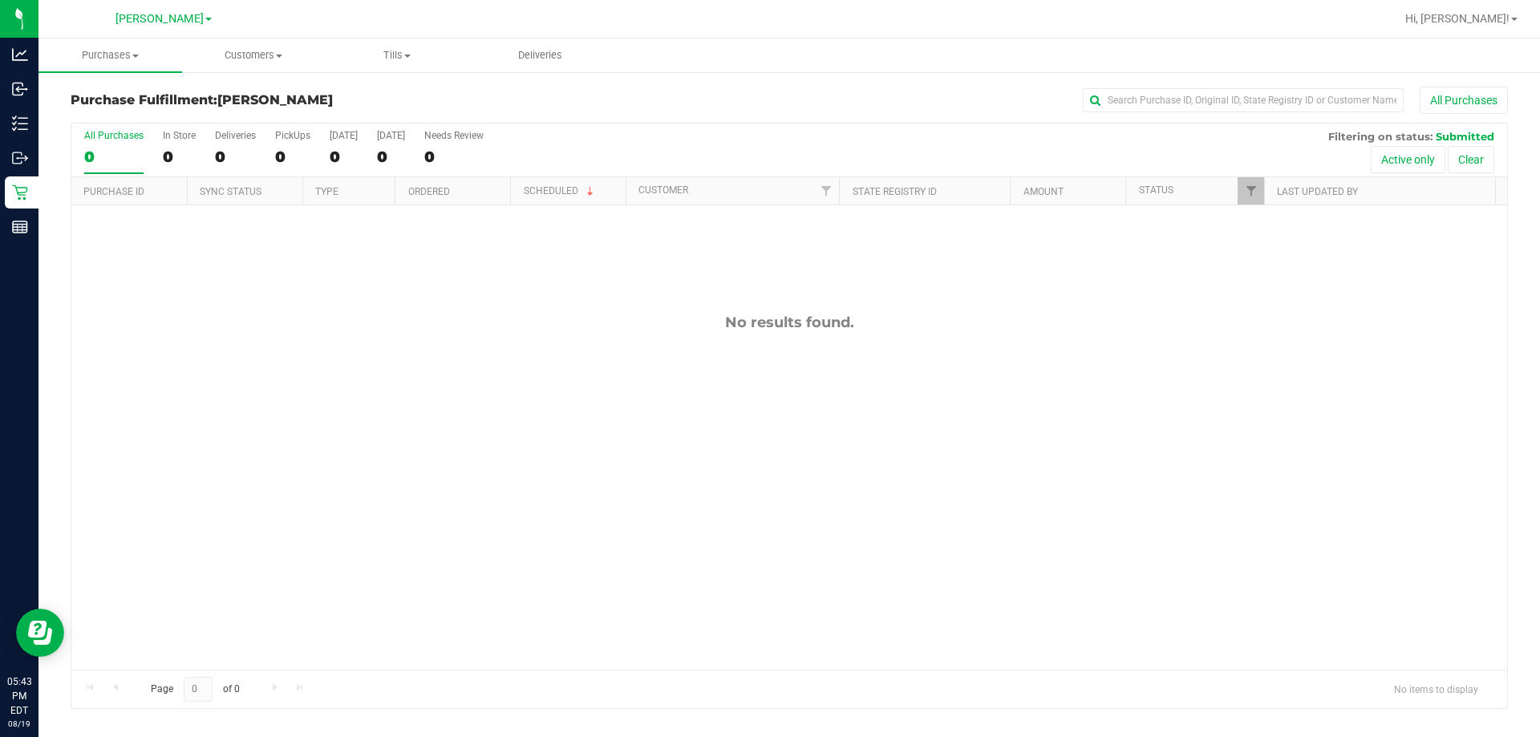
click at [492, 252] on div "No results found." at bounding box center [789, 491] width 1436 height 573
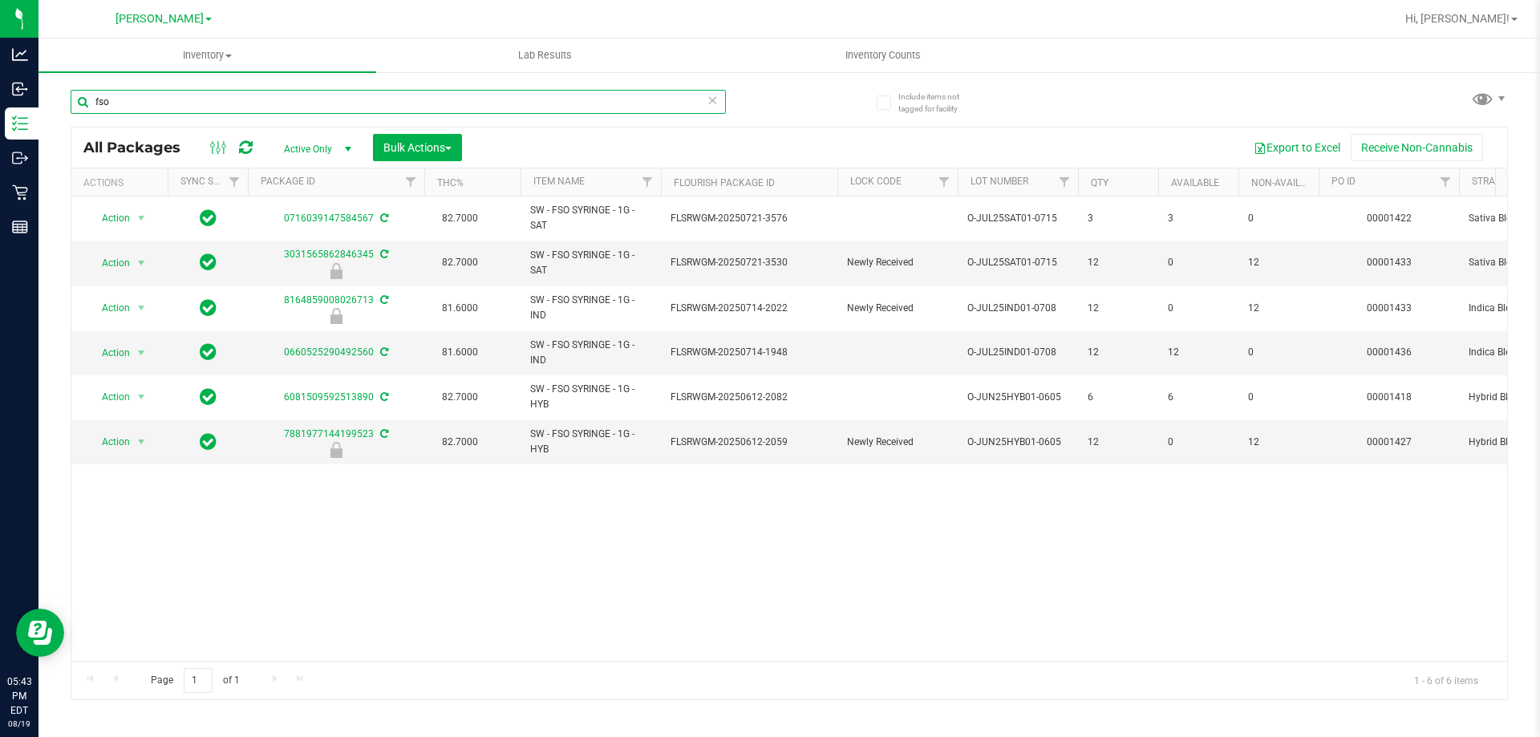
drag, startPoint x: 131, startPoint y: 103, endPoint x: 67, endPoint y: 95, distance: 63.9
click at [67, 95] on div "Include items not tagged for facility fso All Packages Active Only Active Only …" at bounding box center [790, 315] width 1502 height 489
type input "jelly"
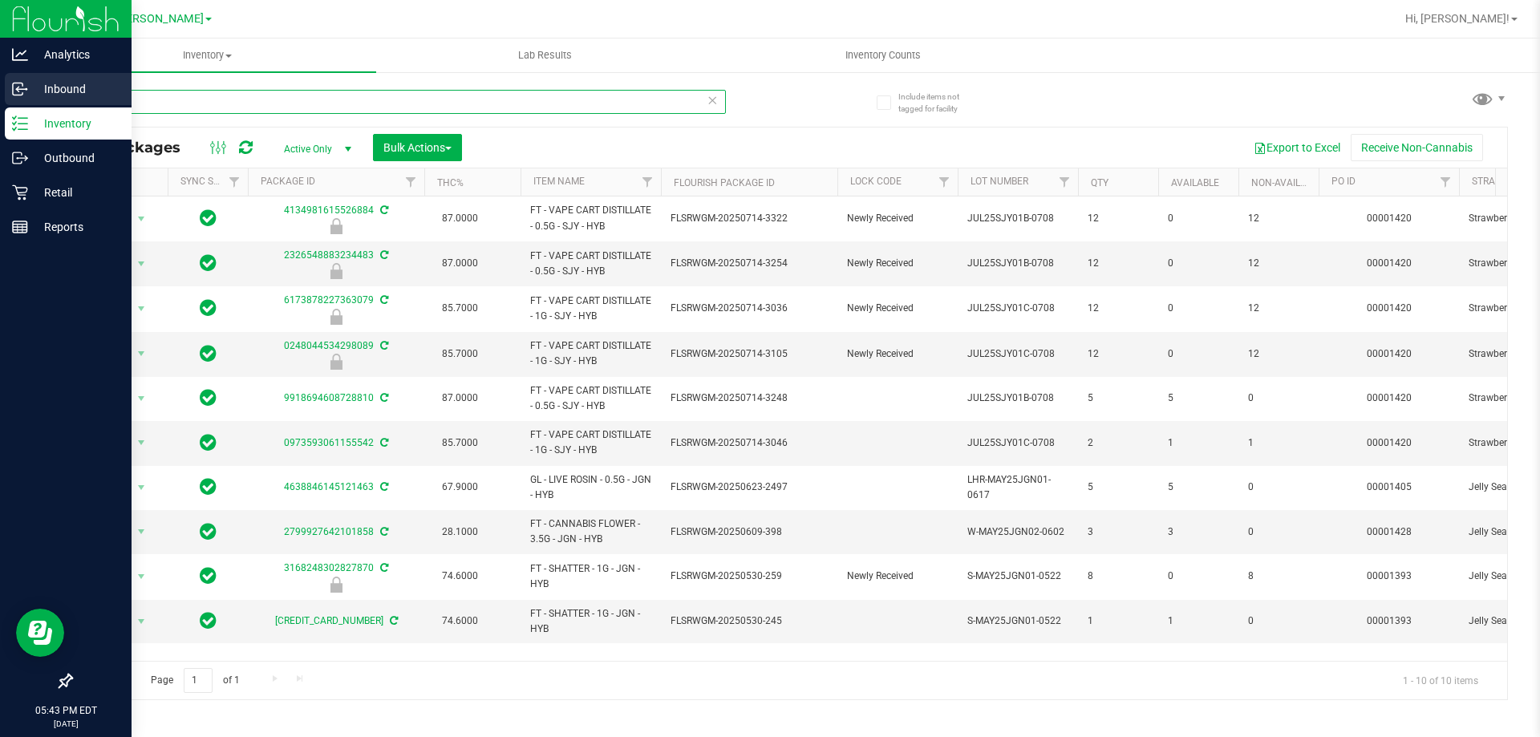
drag, startPoint x: 147, startPoint y: 107, endPoint x: 19, endPoint y: 100, distance: 127.7
click at [20, 102] on div "Analytics Inbound Inventory Outbound Retail Reports 05:43 PM EDT [DATE] 08/19 […" at bounding box center [770, 368] width 1540 height 737
